Goal: Information Seeking & Learning: Find specific fact

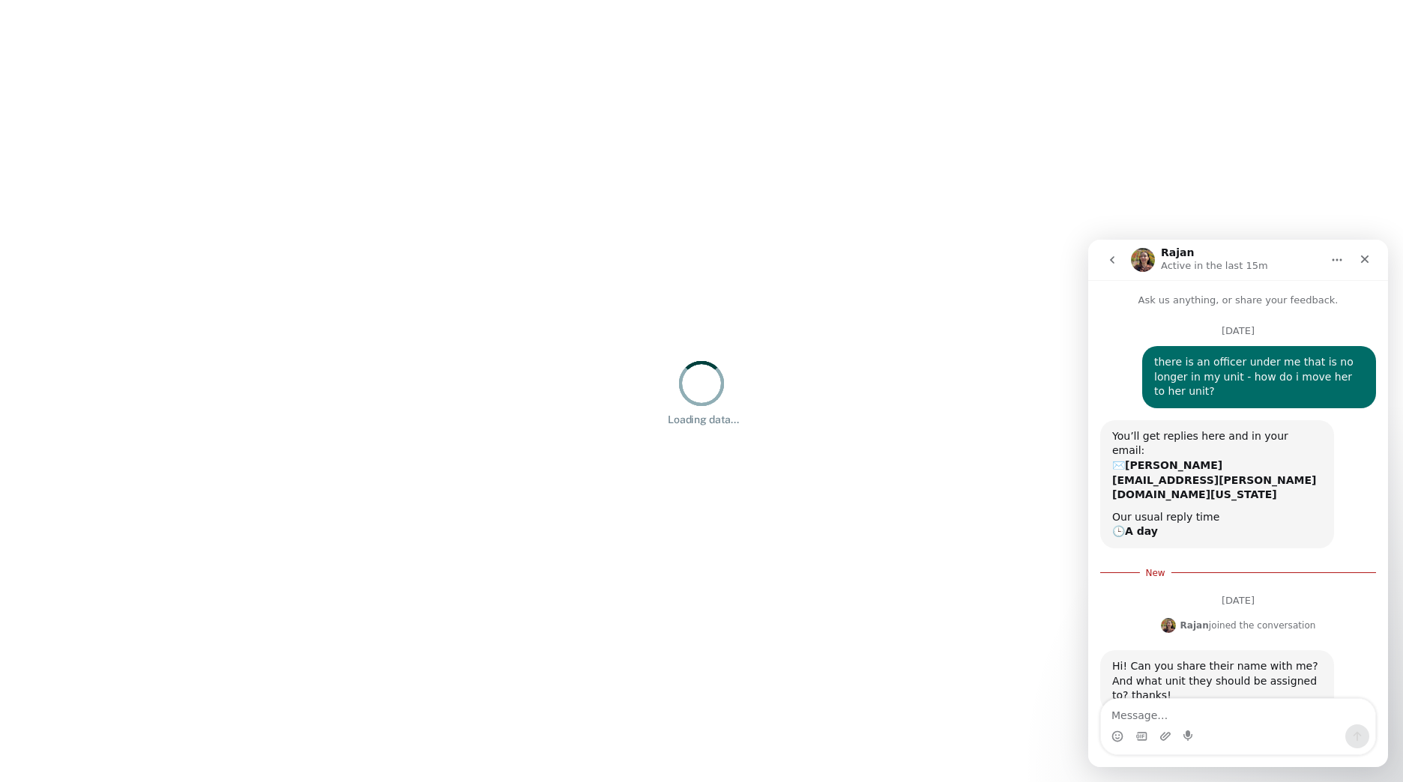
scroll to position [2, 0]
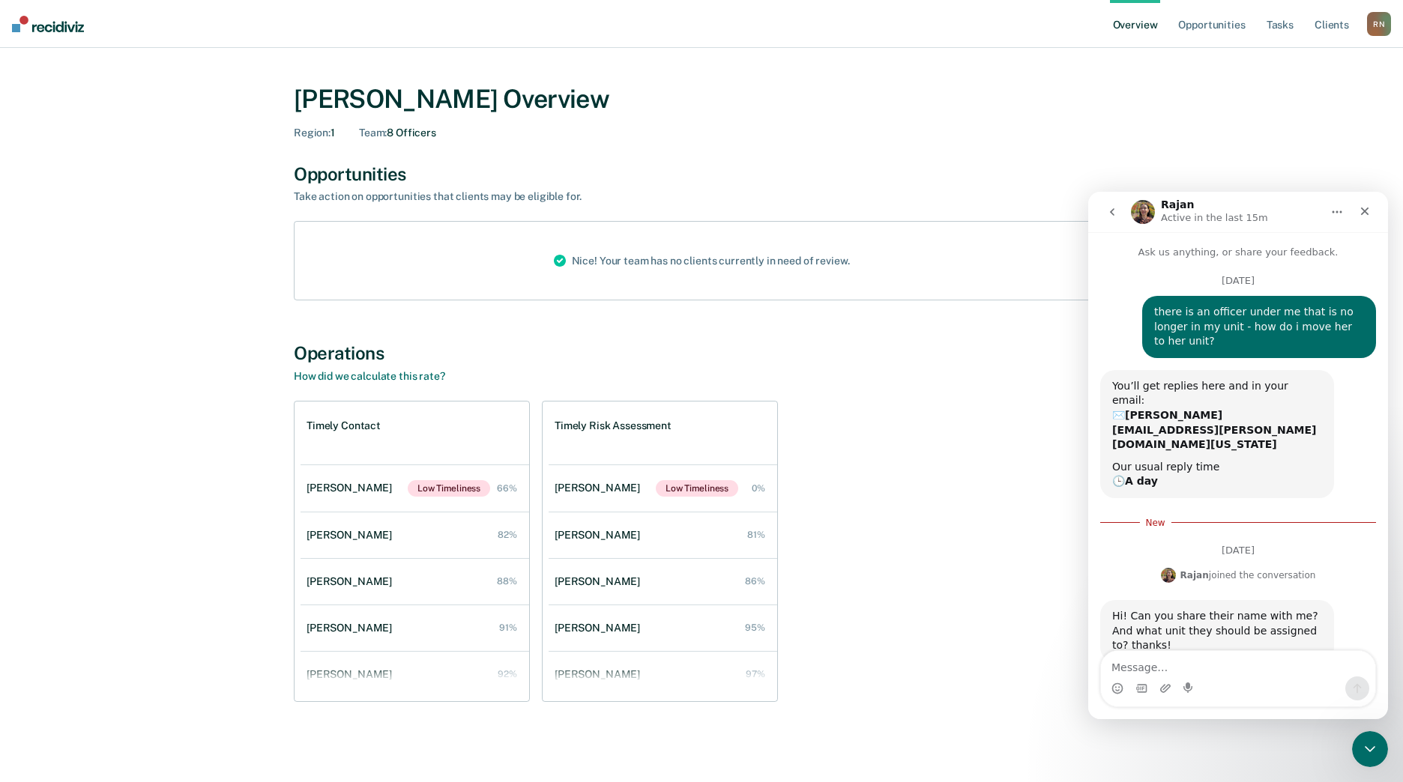
click at [1214, 670] on textarea "Message…" at bounding box center [1238, 663] width 274 height 25
type textarea "[PERSON_NAME] - she is under [PERSON_NAME] in [GEOGRAPHIC_DATA]"
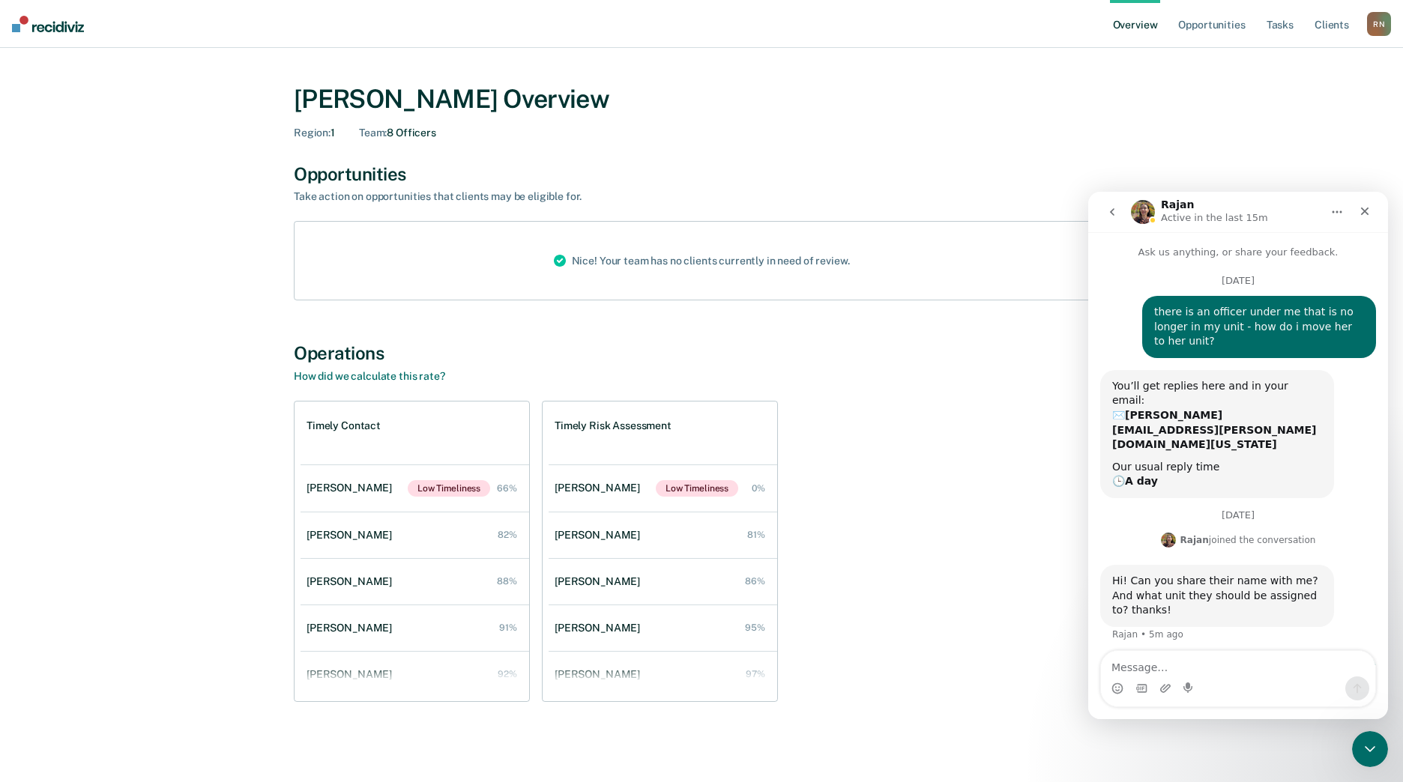
scroll to position [10, 0]
